Goal: Task Accomplishment & Management: Manage account settings

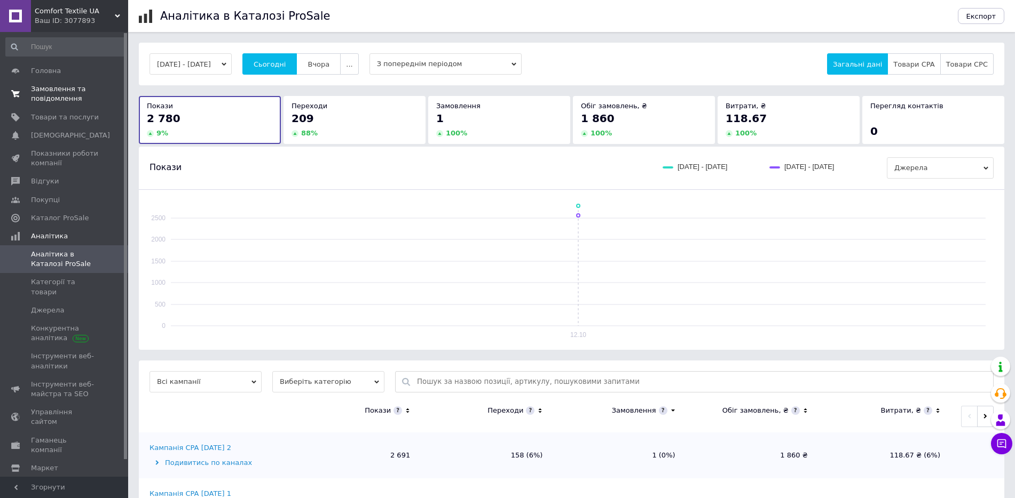
click at [47, 92] on span "Замовлення та повідомлення" at bounding box center [65, 93] width 68 height 19
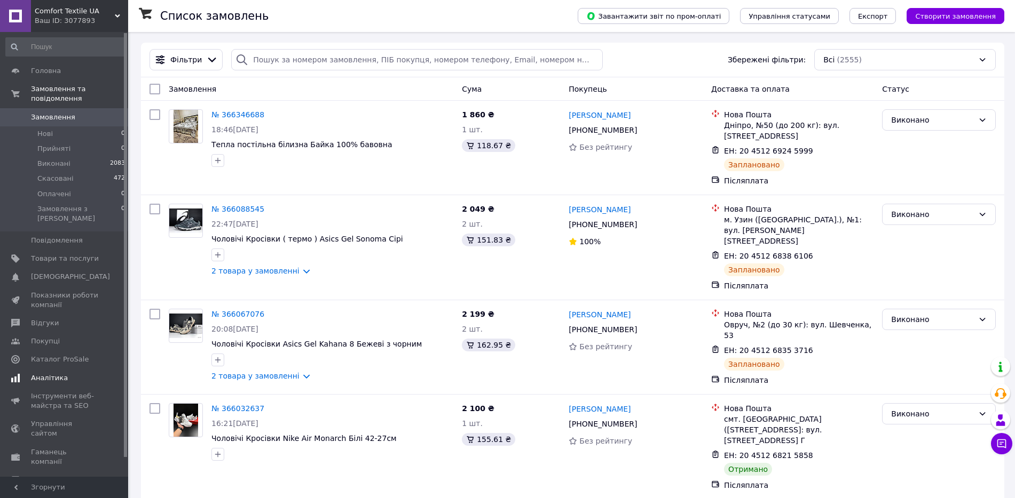
click at [53, 369] on link "Аналітика" at bounding box center [65, 378] width 131 height 18
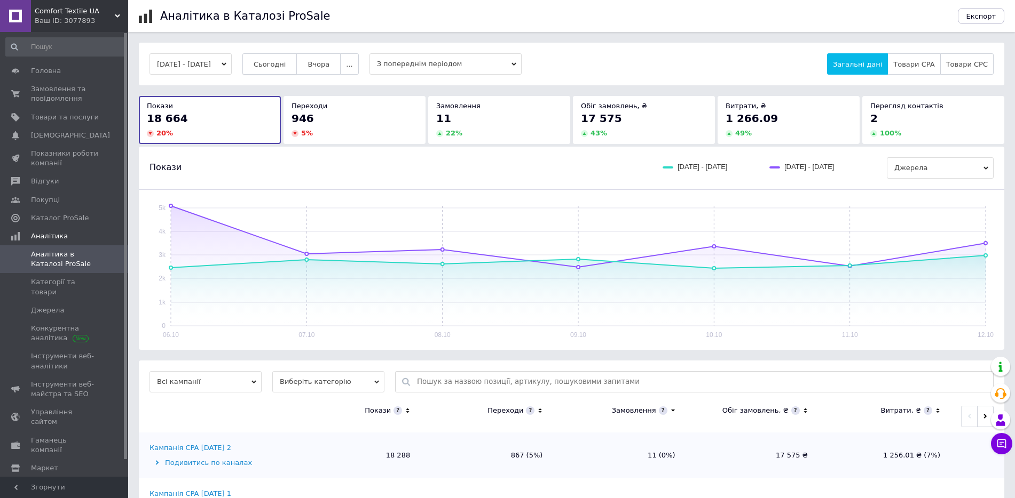
click at [285, 61] on span "Сьогодні" at bounding box center [270, 64] width 33 height 8
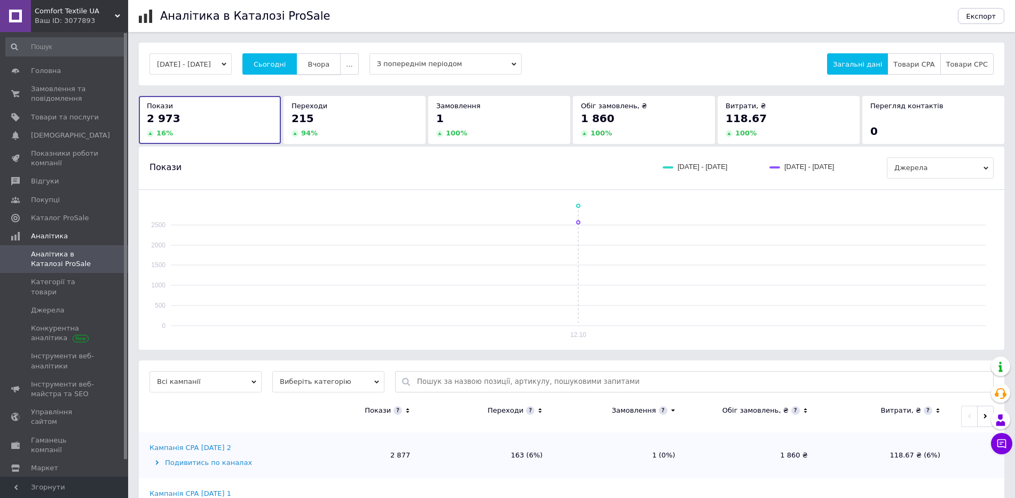
click at [328, 64] on span "Вчора" at bounding box center [318, 64] width 22 height 8
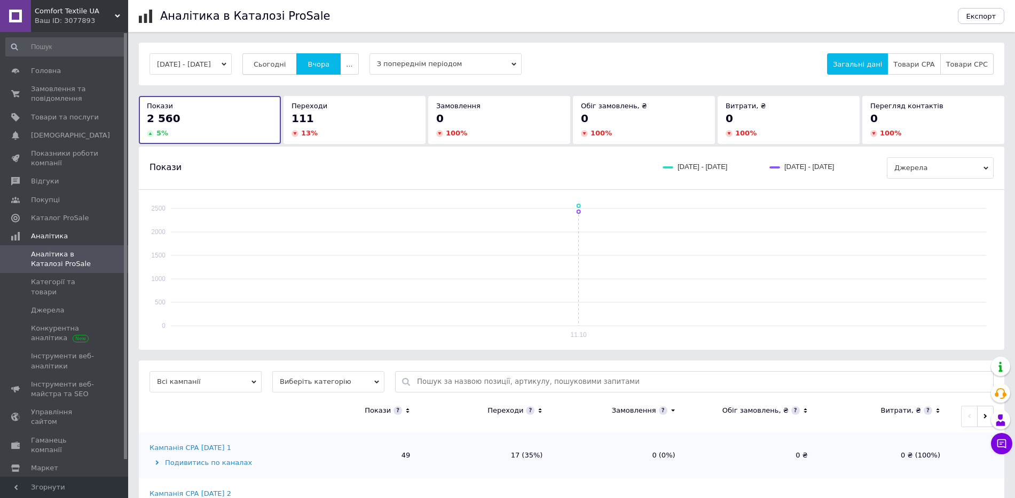
click at [286, 60] on span "Сьогодні" at bounding box center [270, 64] width 33 height 8
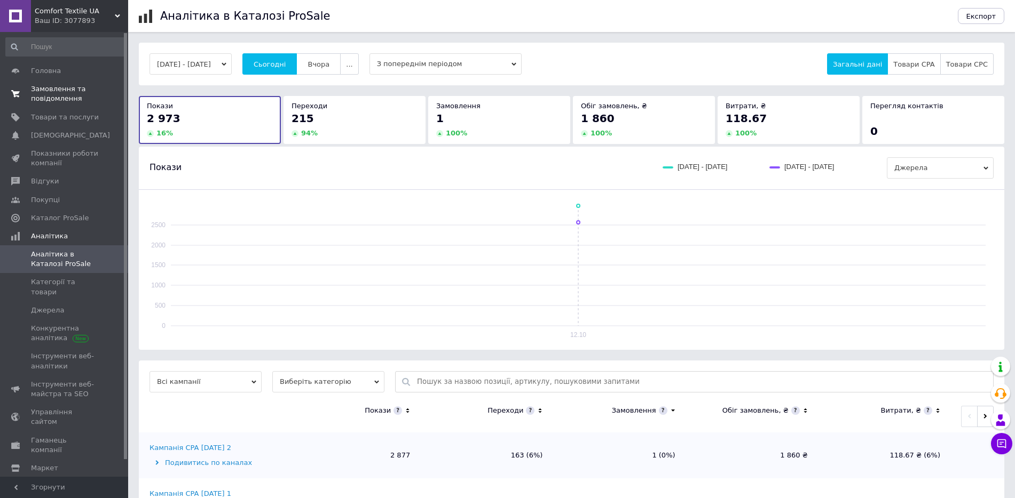
click at [49, 100] on span "Замовлення та повідомлення" at bounding box center [65, 93] width 68 height 19
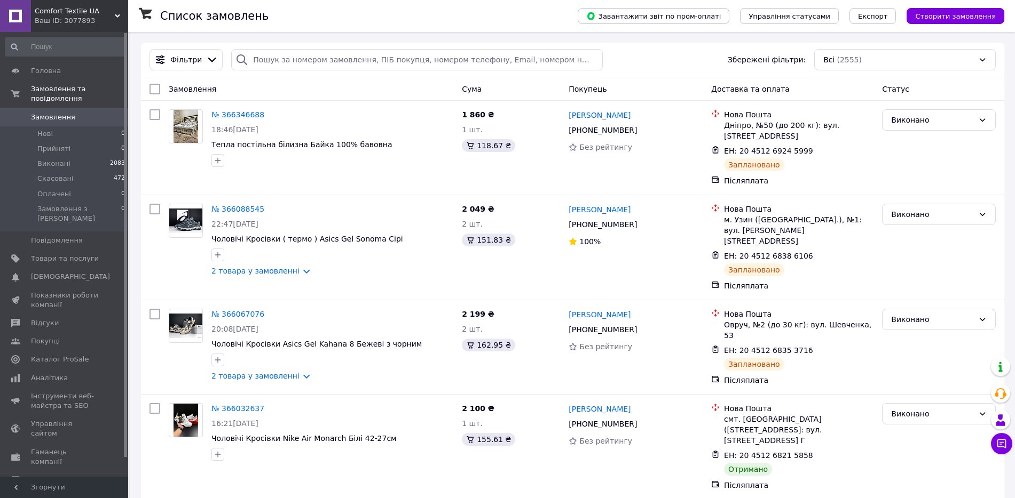
click at [281, 90] on div "Замовлення" at bounding box center [310, 89] width 293 height 19
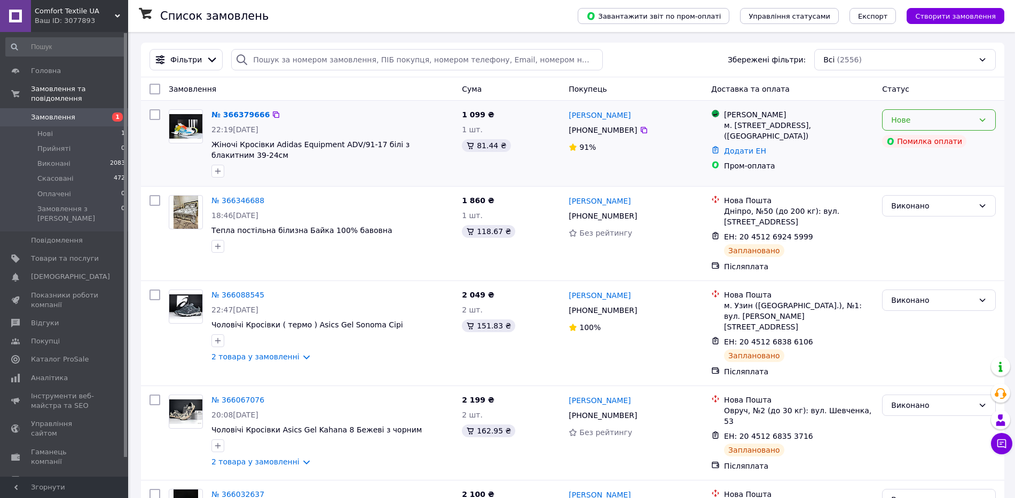
click at [934, 117] on div "Нове" at bounding box center [932, 120] width 83 height 12
click at [916, 141] on li "Прийнято" at bounding box center [938, 143] width 113 height 19
click at [248, 113] on link "№ 366379666" at bounding box center [237, 114] width 53 height 9
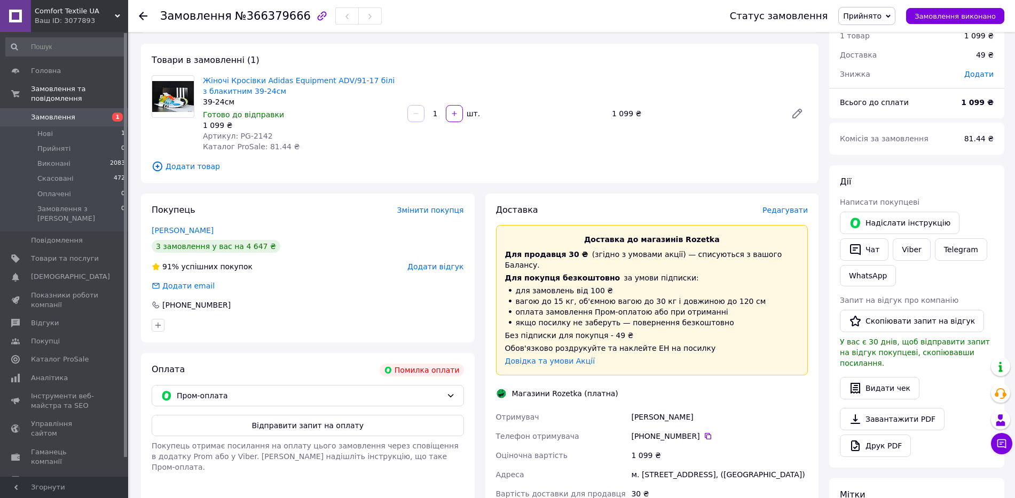
scroll to position [67, 0]
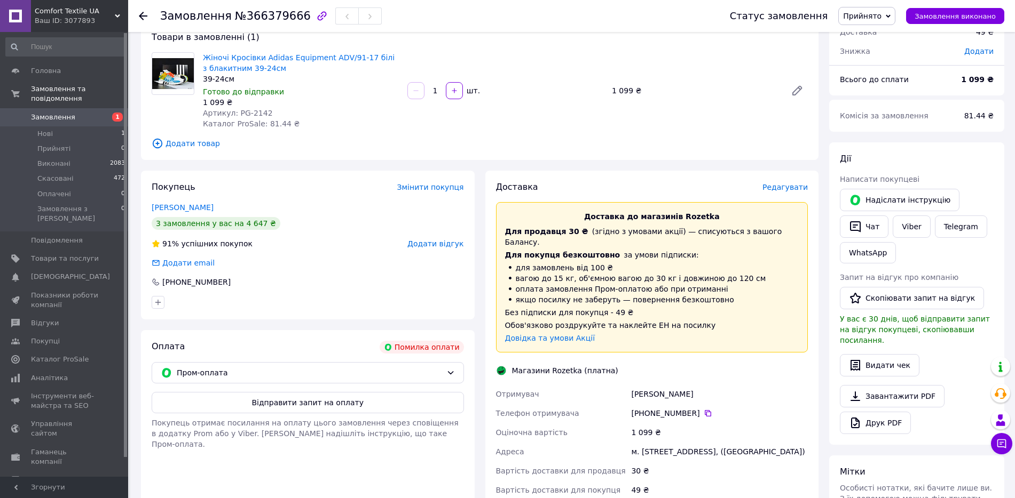
click at [259, 117] on span "Артикул: PG-2142" at bounding box center [238, 113] width 70 height 9
click at [704, 410] on icon at bounding box center [707, 413] width 6 height 6
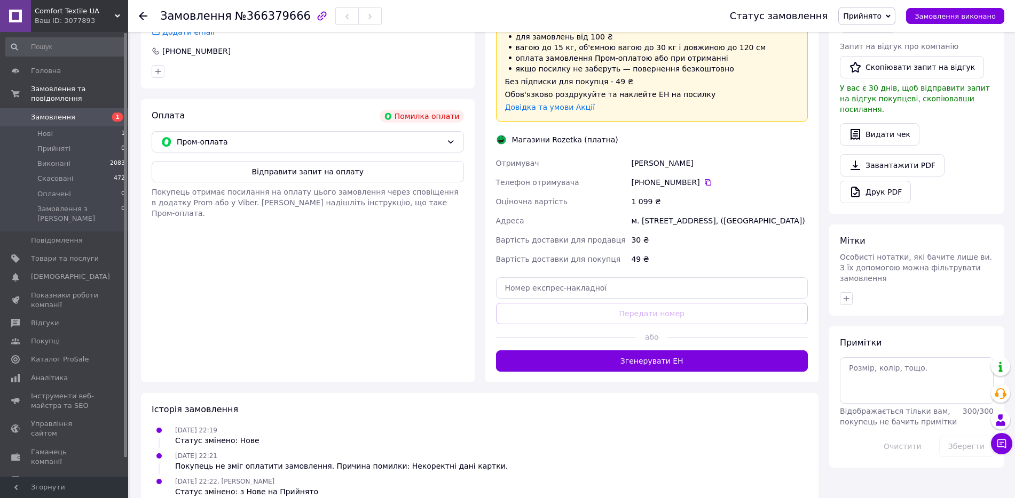
scroll to position [318, 0]
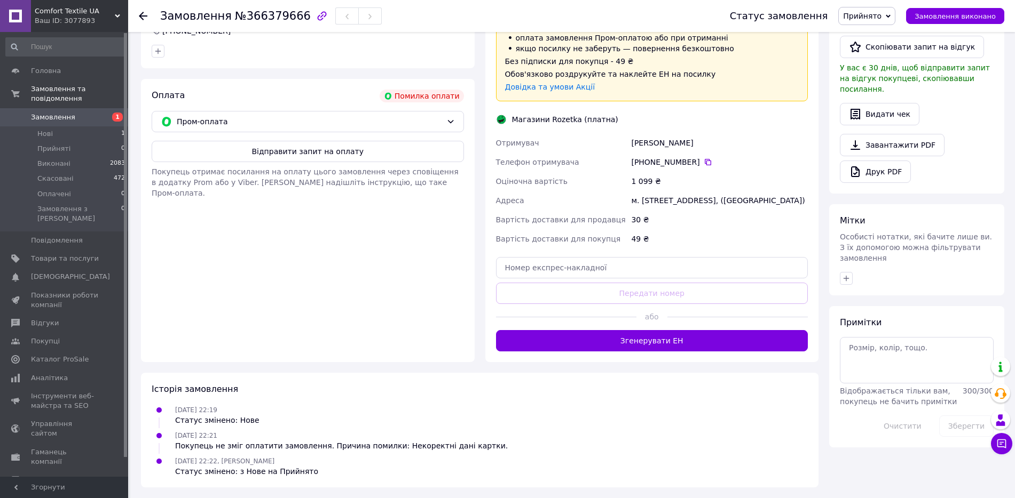
click at [655, 396] on div "Історія замовлення 12.10.2025 22:19 Статус змінено: Нове 12.10.2025 22:21 Покуп…" at bounding box center [479, 430] width 677 height 115
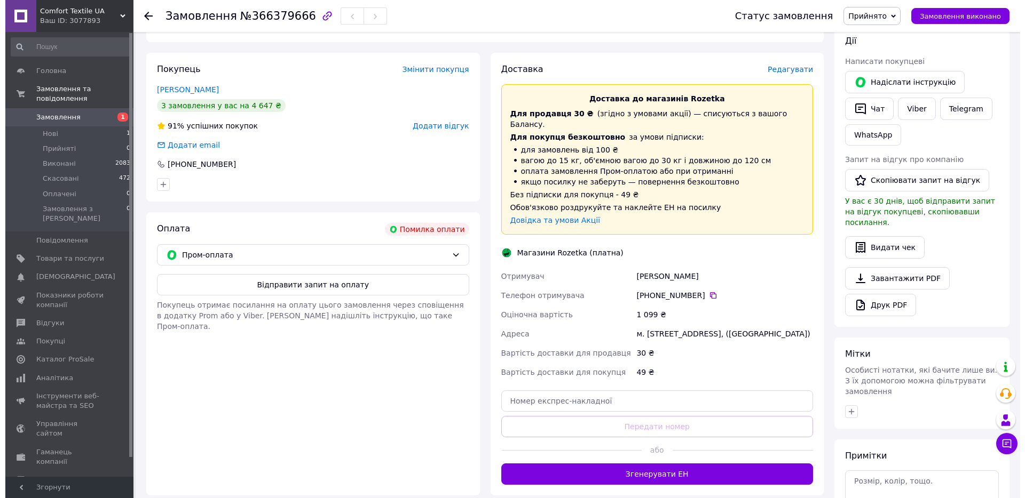
scroll to position [0, 0]
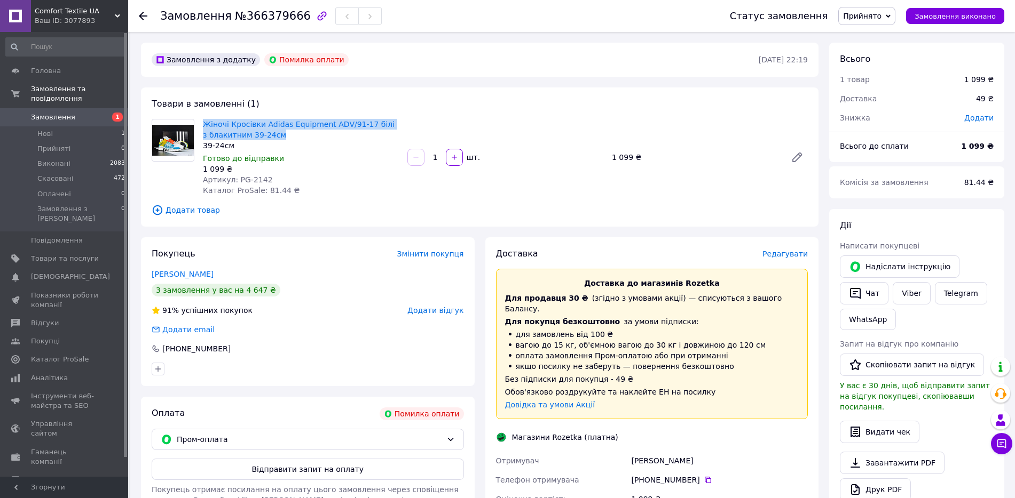
drag, startPoint x: 297, startPoint y: 130, endPoint x: 200, endPoint y: 124, distance: 97.3
click at [200, 124] on div "Жіночі Кросівки Adidas Equipment ADV/91-17 білі з блакитним 39-24см 39-24см Гот…" at bounding box center [301, 157] width 204 height 81
copy link "Жіночі Кросівки Adidas Equipment ADV/91-17 білі з блакитним 39-24см"
click at [147, 17] on icon at bounding box center [143, 16] width 9 height 9
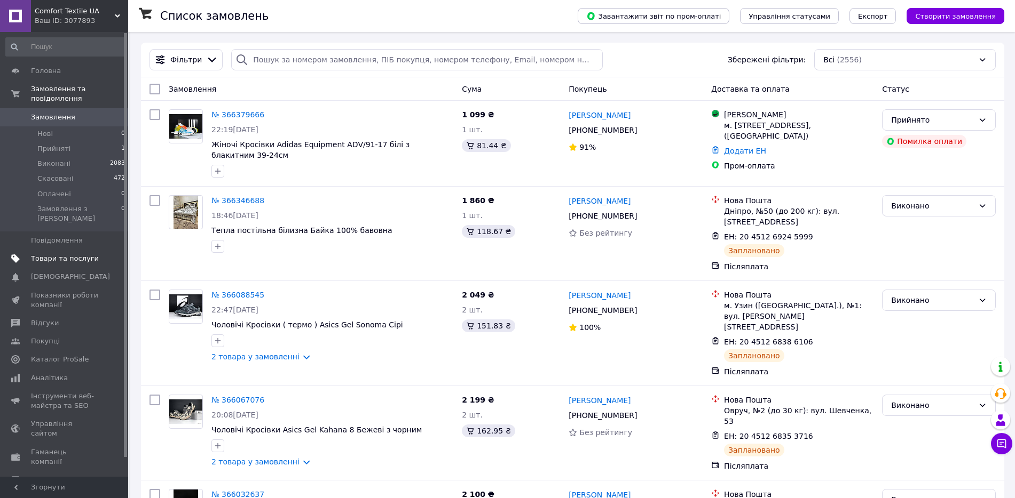
click at [52, 254] on span "Товари та послуги" at bounding box center [65, 259] width 68 height 10
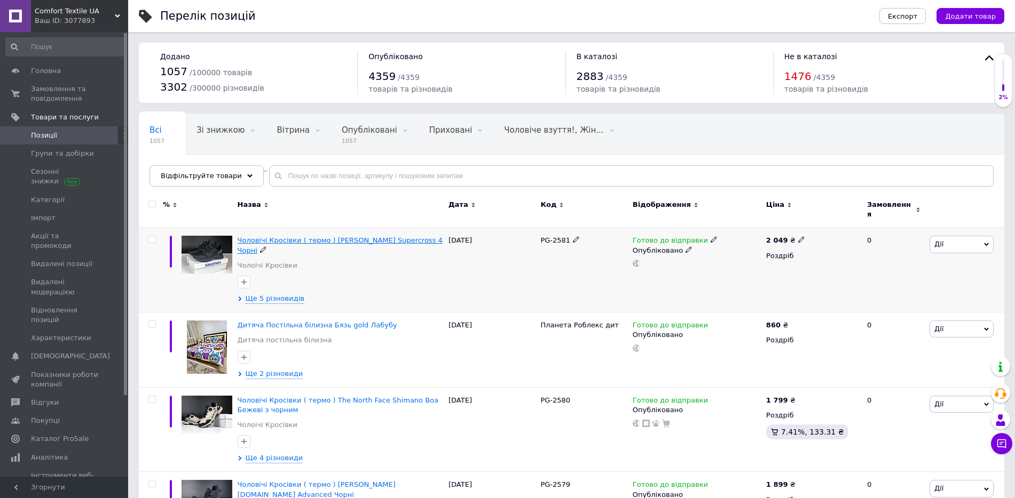
click at [283, 236] on span "Чоловічі Кросівки ( термо ) Salomon Supercross 4 Чорні" at bounding box center [339, 245] width 205 height 18
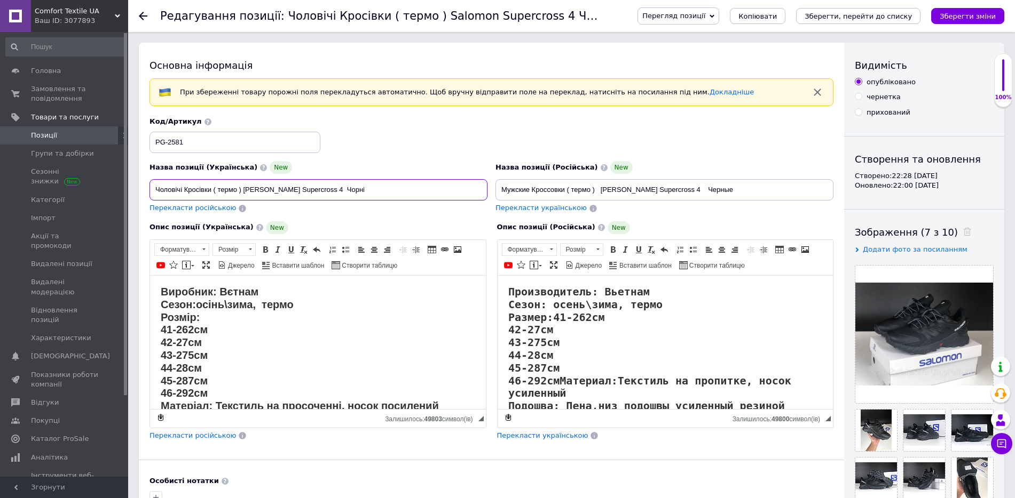
drag, startPoint x: 316, startPoint y: 187, endPoint x: 242, endPoint y: 188, distance: 74.7
click at [242, 188] on input "Чоловічі Кросівки ( термо ) Salomon Supercross 4 Чорні" at bounding box center [318, 189] width 338 height 21
click at [72, 91] on span "Замовлення та повідомлення" at bounding box center [65, 93] width 68 height 19
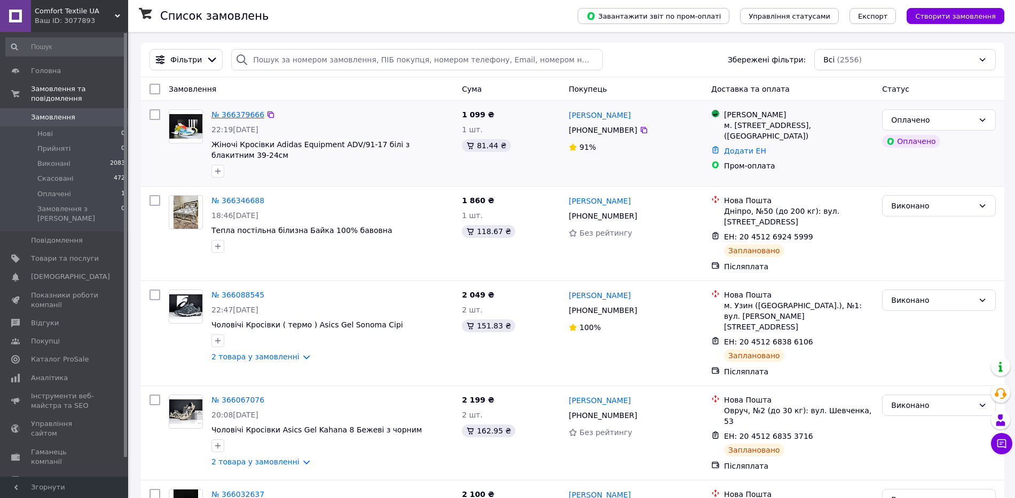
click at [232, 114] on link "№ 366379666" at bounding box center [237, 114] width 53 height 9
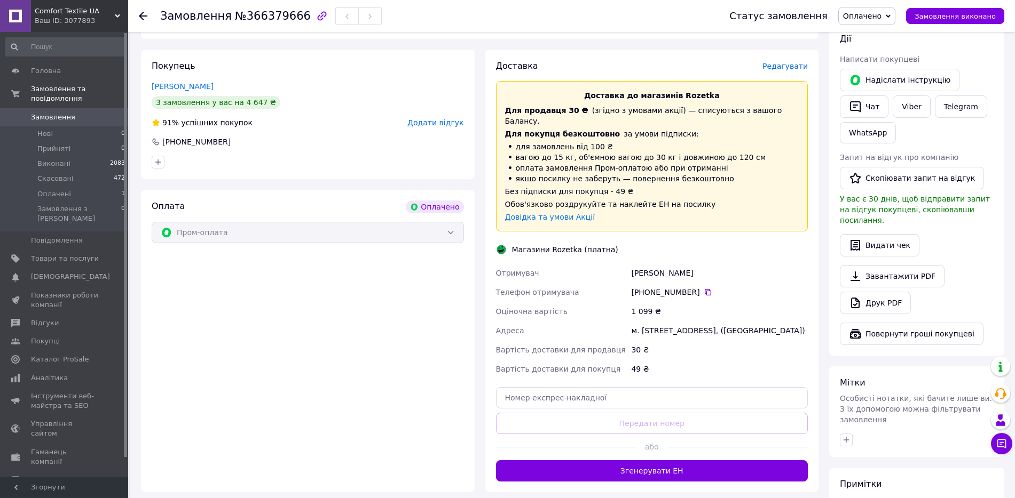
scroll to position [200, 0]
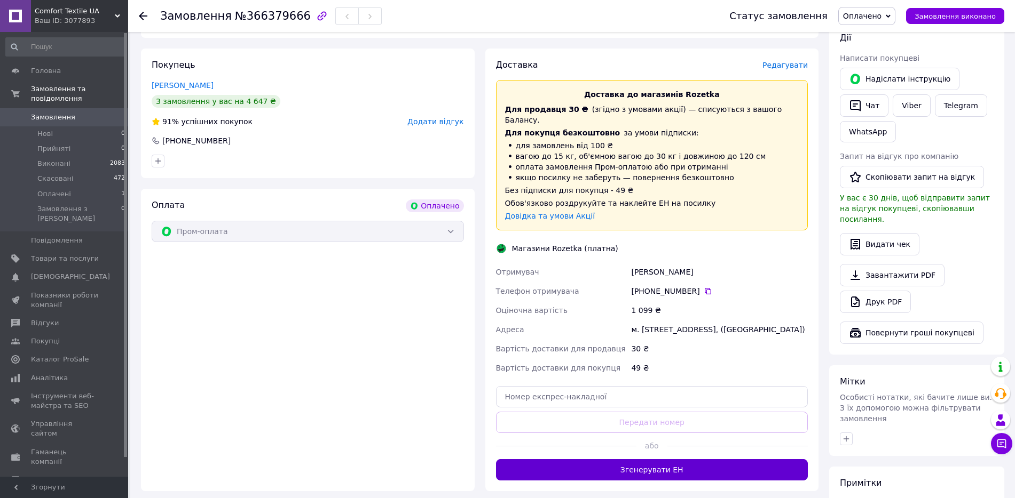
click at [675, 470] on button "Згенерувати ЕН" at bounding box center [652, 470] width 312 height 21
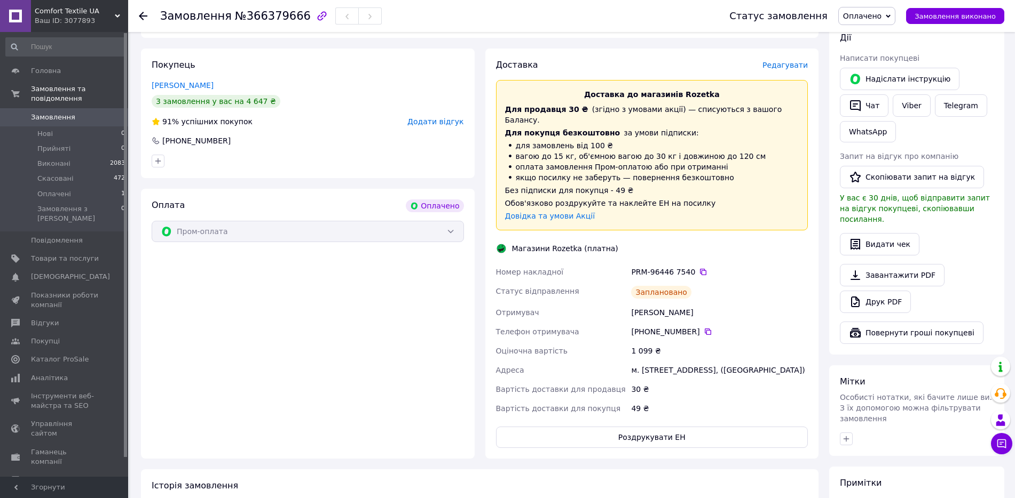
click at [654, 267] on div "PRM-96446 7540" at bounding box center [719, 272] width 177 height 11
copy div "PRM-96446 7540"
click at [968, 13] on span "Замовлення виконано" at bounding box center [954, 16] width 81 height 8
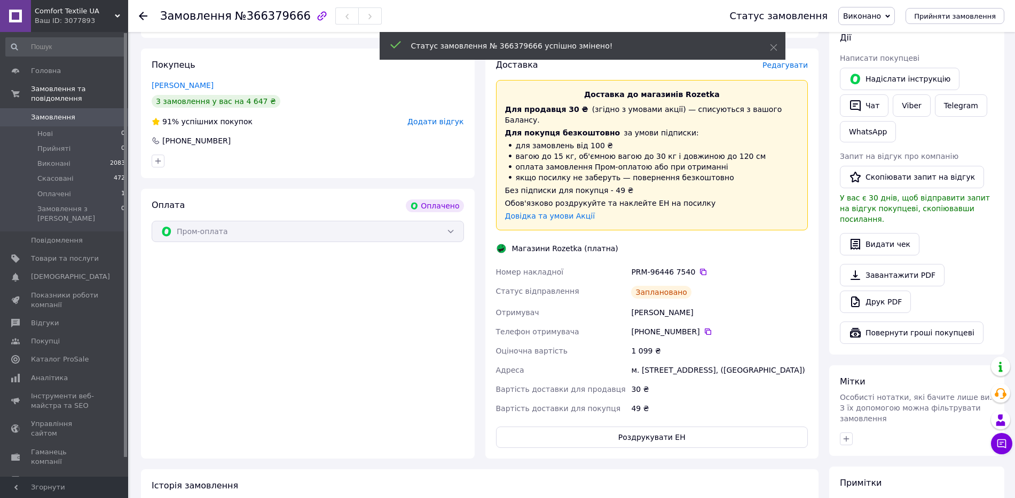
click at [142, 12] on use at bounding box center [143, 16] width 9 height 9
